Goal: Find specific fact: Find specific fact

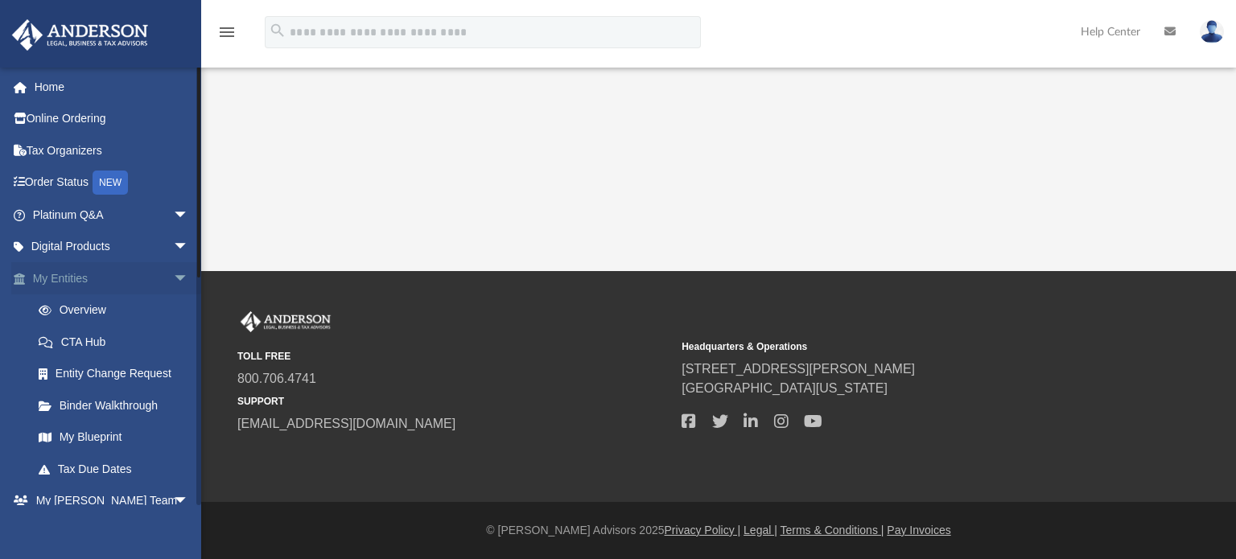
click at [89, 275] on link "My Entities arrow_drop_down" at bounding box center [112, 278] width 202 height 32
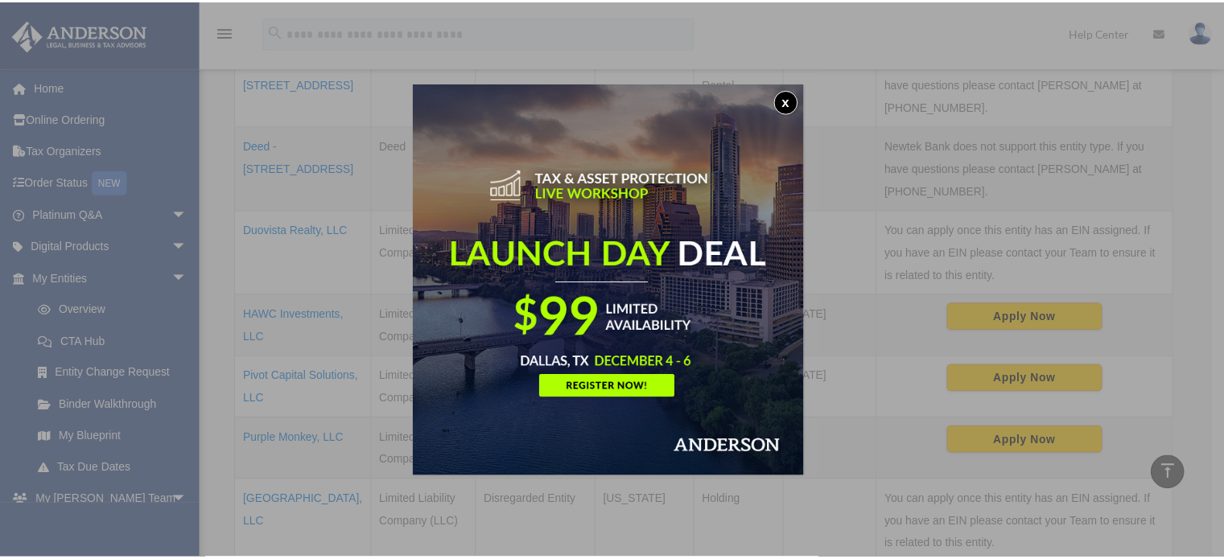
scroll to position [643, 0]
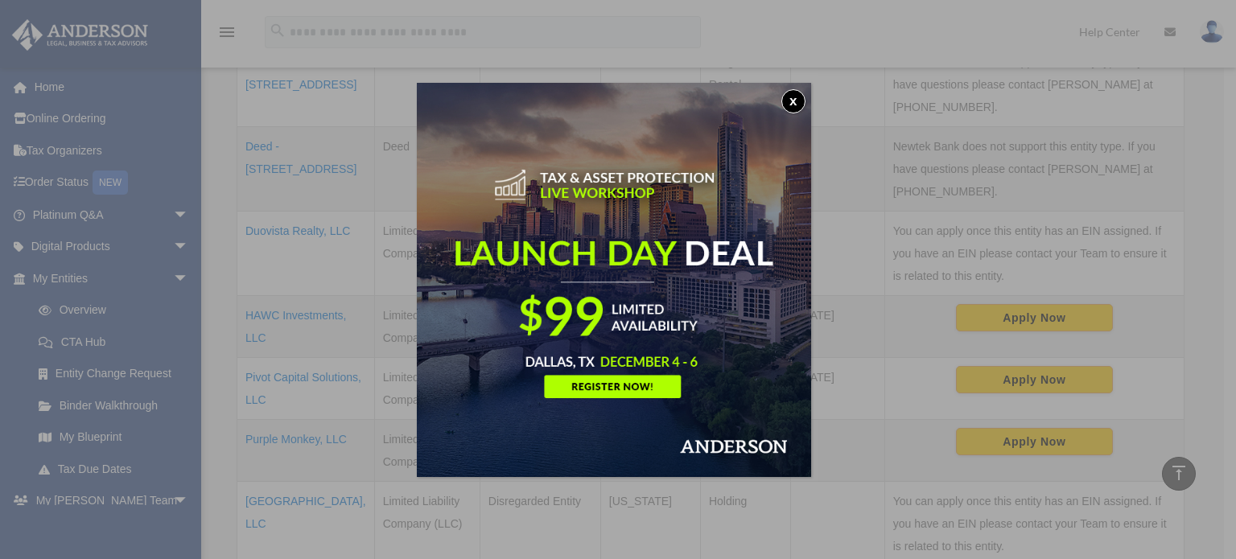
click at [802, 97] on button "x" at bounding box center [793, 101] width 24 height 24
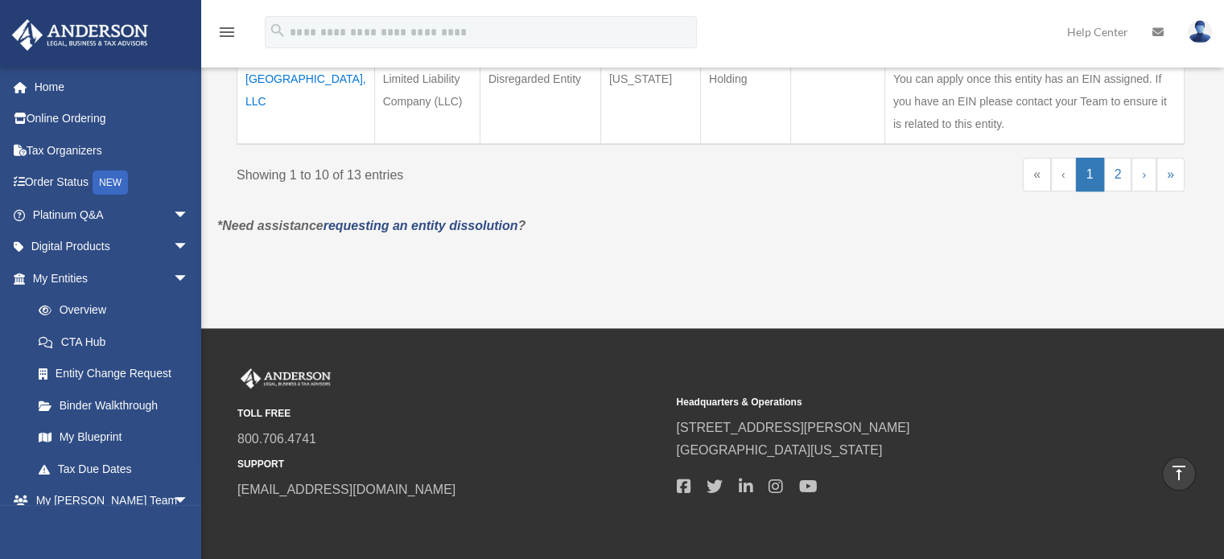
scroll to position [985, 0]
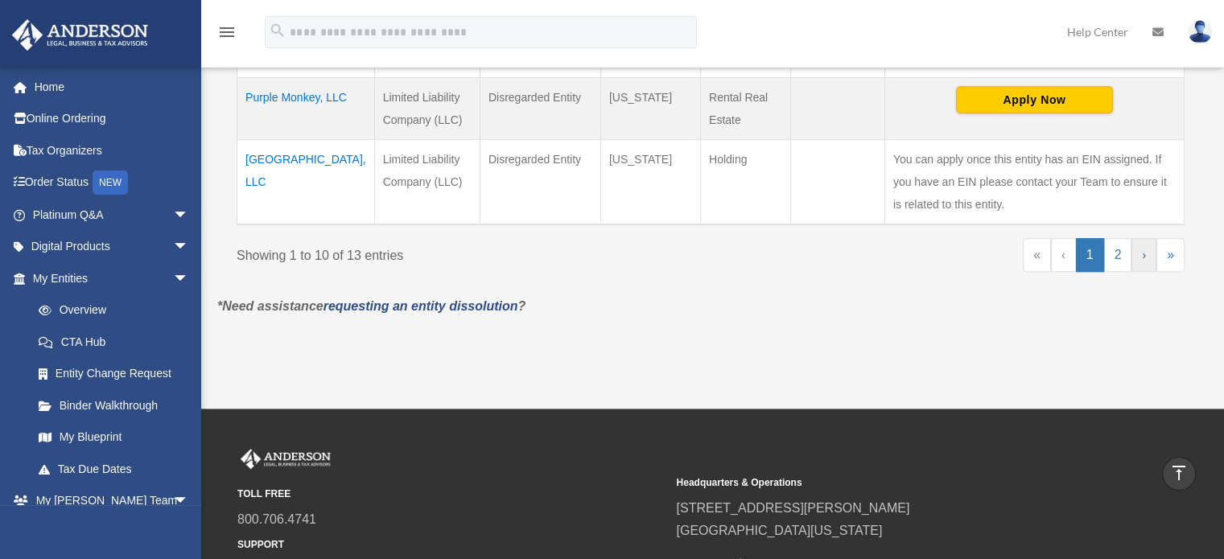
click at [1146, 238] on link "›" at bounding box center [1143, 255] width 25 height 34
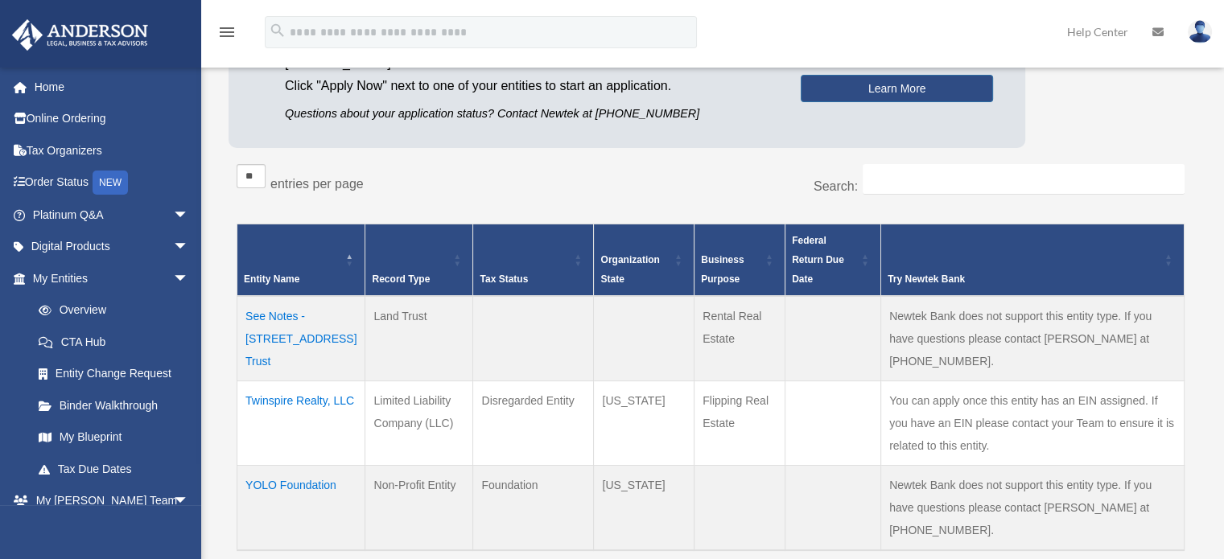
scroll to position [208, 0]
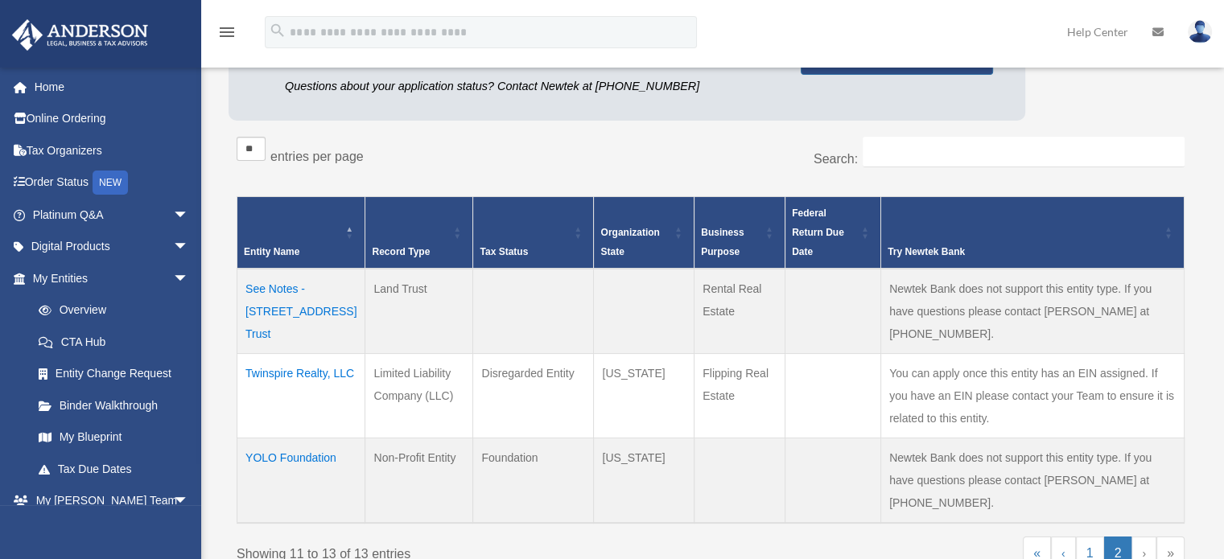
click at [296, 438] on td "YOLO Foundation" at bounding box center [301, 480] width 128 height 85
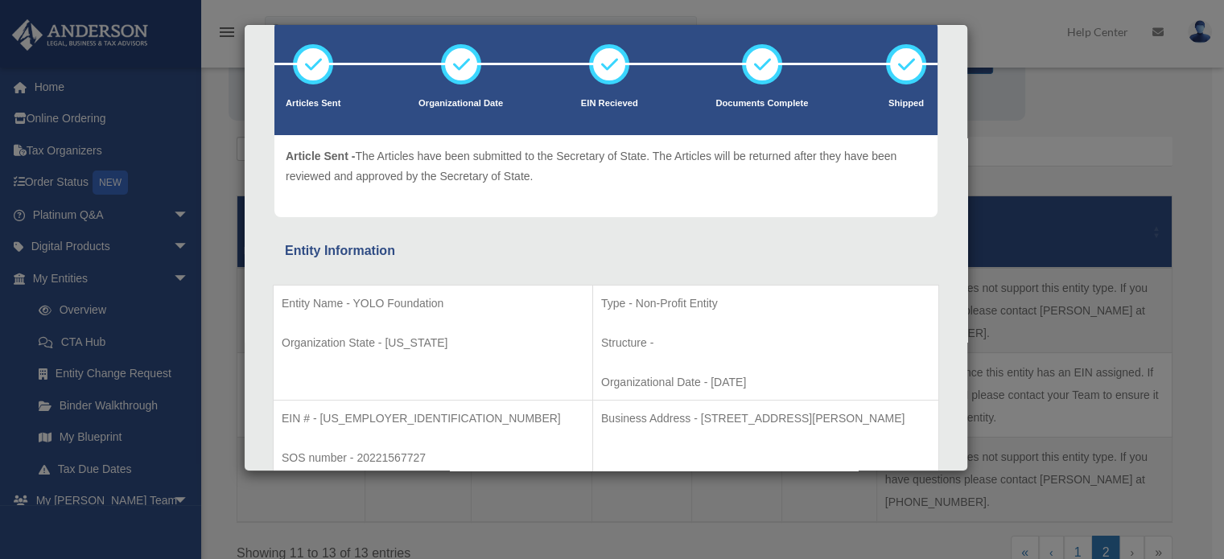
scroll to position [161, 0]
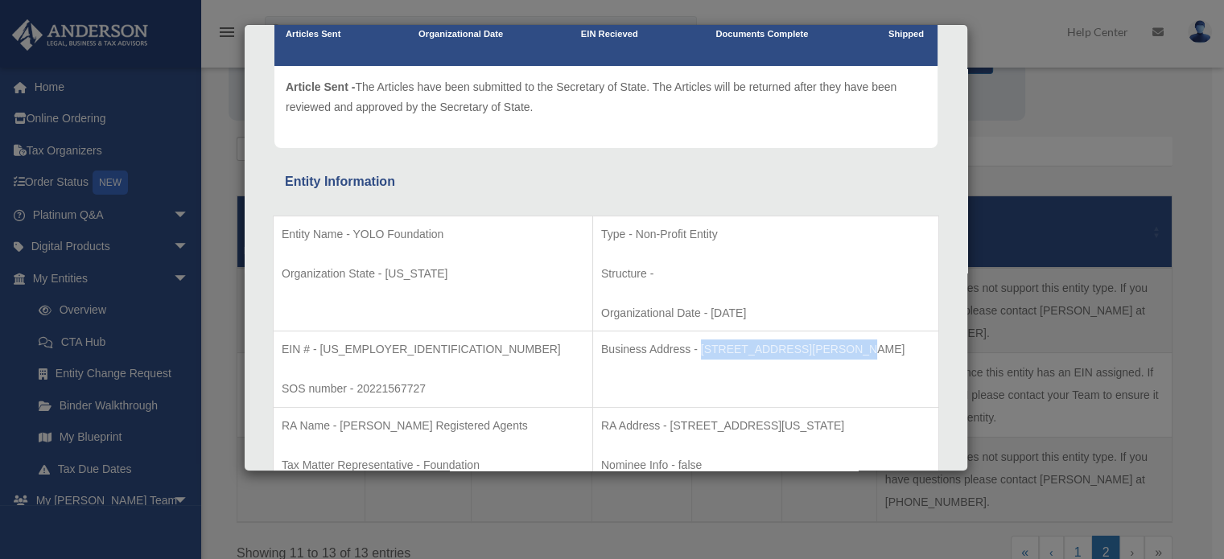
drag, startPoint x: 611, startPoint y: 346, endPoint x: 744, endPoint y: 352, distance: 133.7
click at [744, 352] on p "Business Address - 3225 McLeod Dr, Suite 100, Las Vegas, NV 89121" at bounding box center [765, 350] width 329 height 20
copy p "3225 McLeod Dr, Suite 100"
